Goal: Complete application form

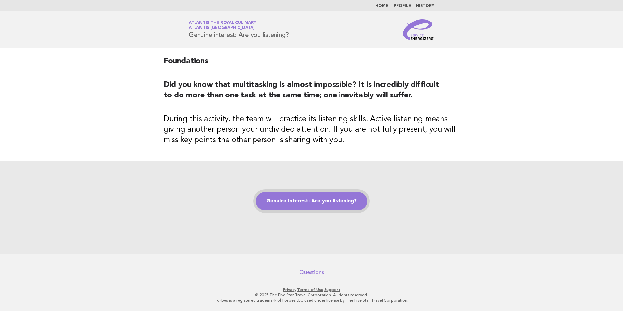
click at [338, 206] on link "Genuine interest: Are you listening?" at bounding box center [312, 201] width 112 height 18
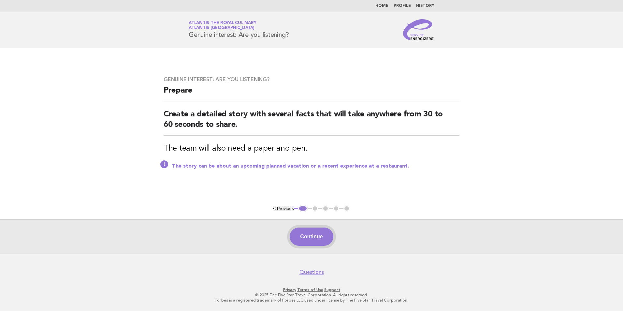
click at [315, 237] on button "Continue" at bounding box center [311, 237] width 43 height 18
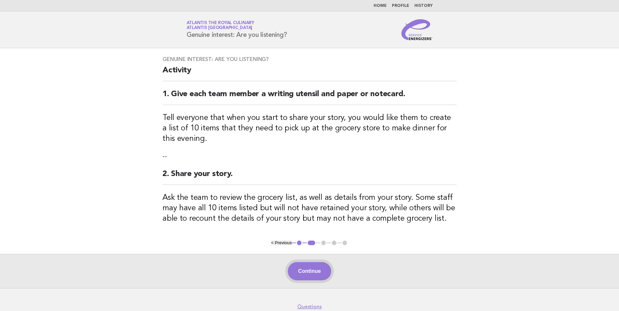
click at [304, 273] on button "Continue" at bounding box center [309, 271] width 43 height 18
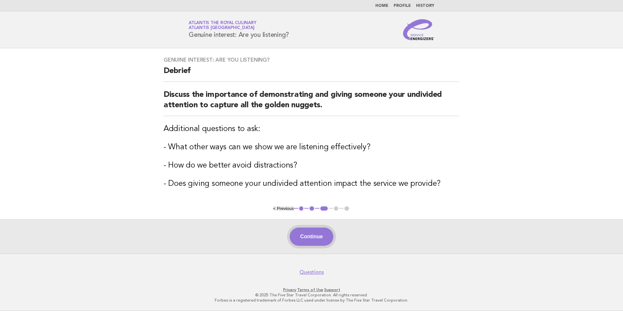
click at [322, 242] on button "Continue" at bounding box center [311, 237] width 43 height 18
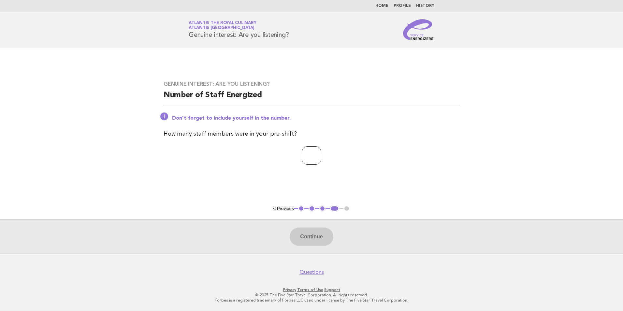
click at [322, 154] on input "*" at bounding box center [312, 155] width 20 height 18
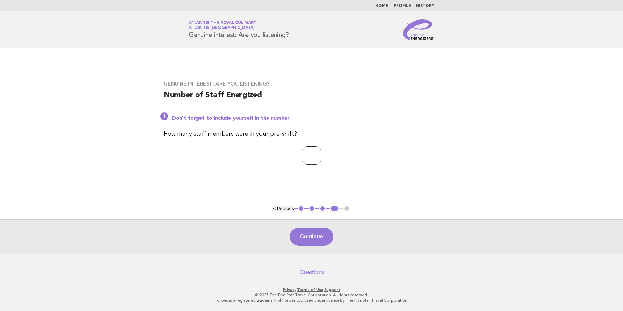
click at [322, 154] on input "*" at bounding box center [312, 155] width 20 height 18
type input "*"
click at [322, 157] on input "*" at bounding box center [312, 155] width 20 height 18
click at [312, 231] on button "Continue" at bounding box center [311, 237] width 43 height 18
